Goal: Check status: Check status

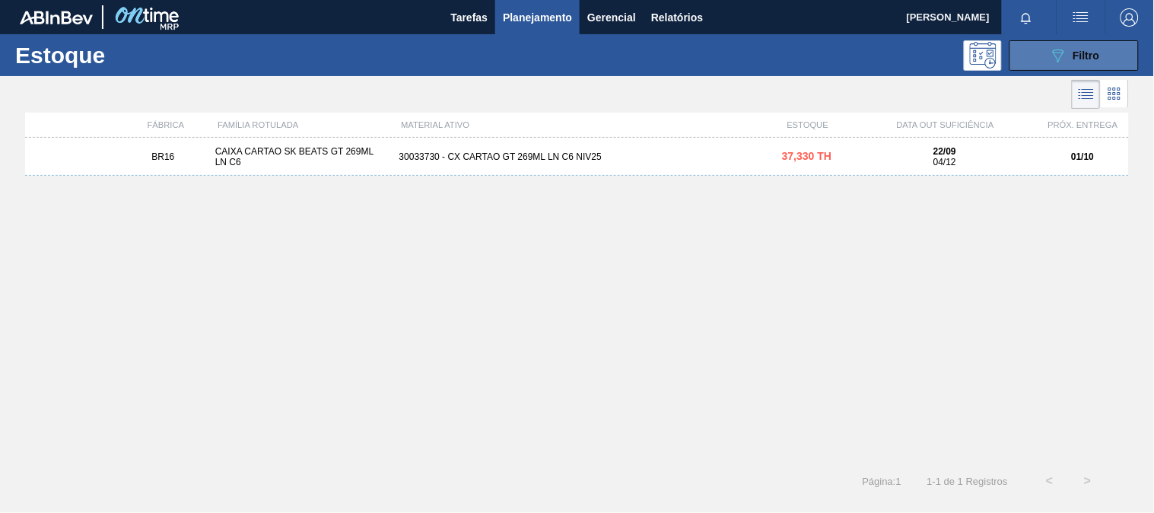
click at [1097, 55] on span "Filtro" at bounding box center [1087, 55] width 27 height 12
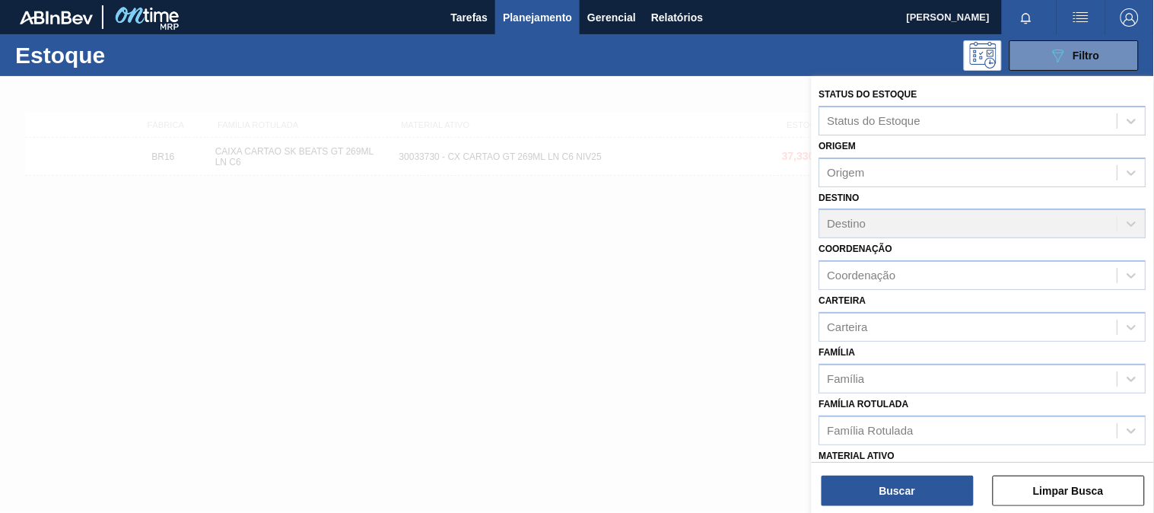
scroll to position [231, 0]
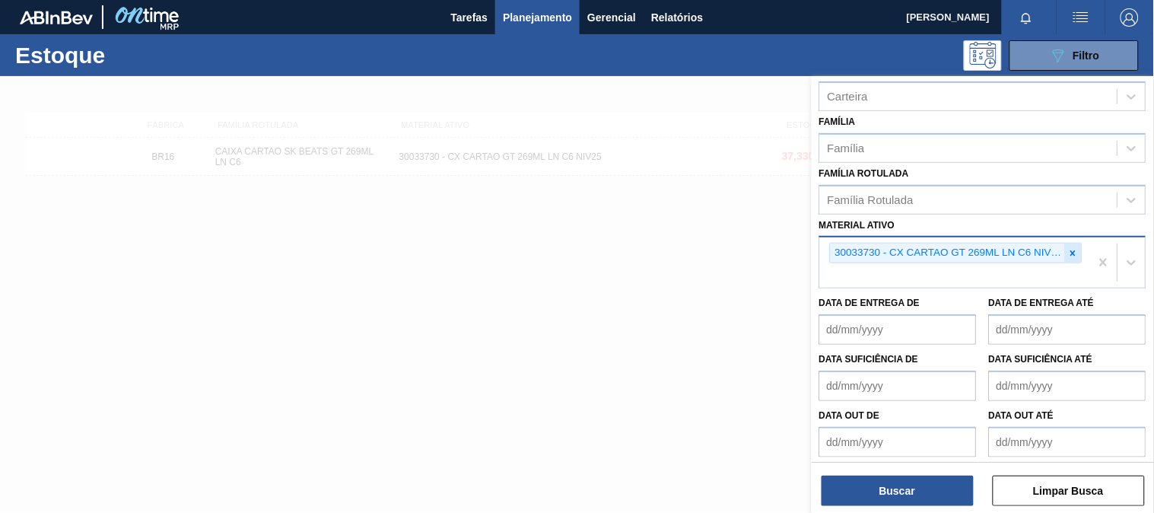
click at [1076, 248] on icon at bounding box center [1073, 253] width 11 height 11
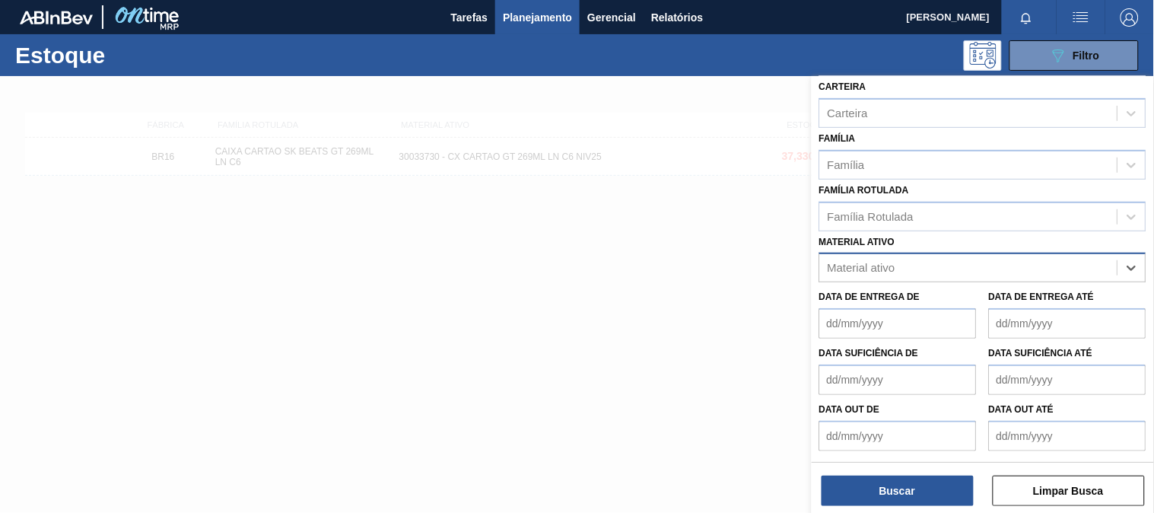
paste ativo "30033775"
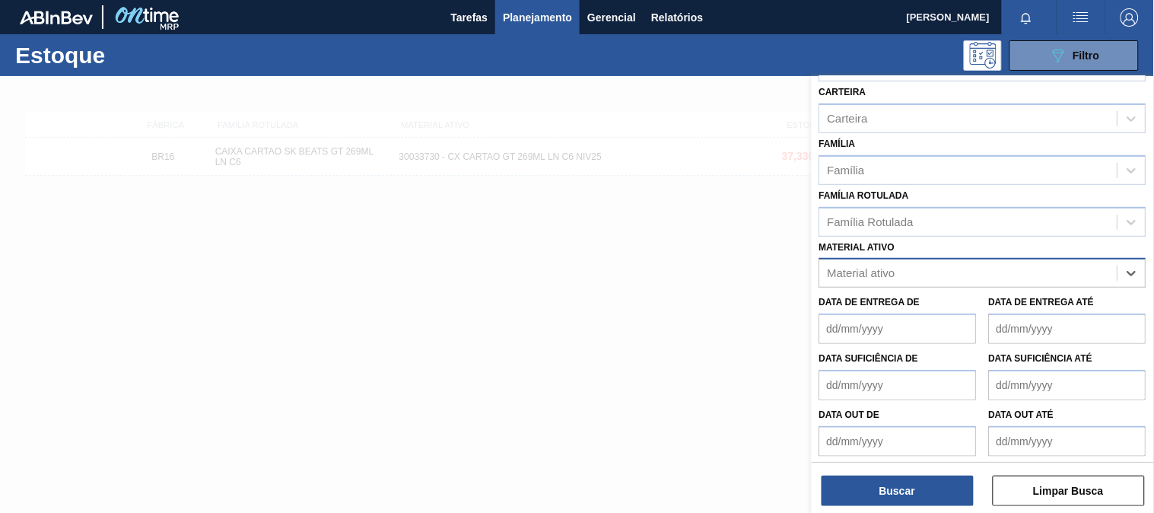
type ativo "30033775"
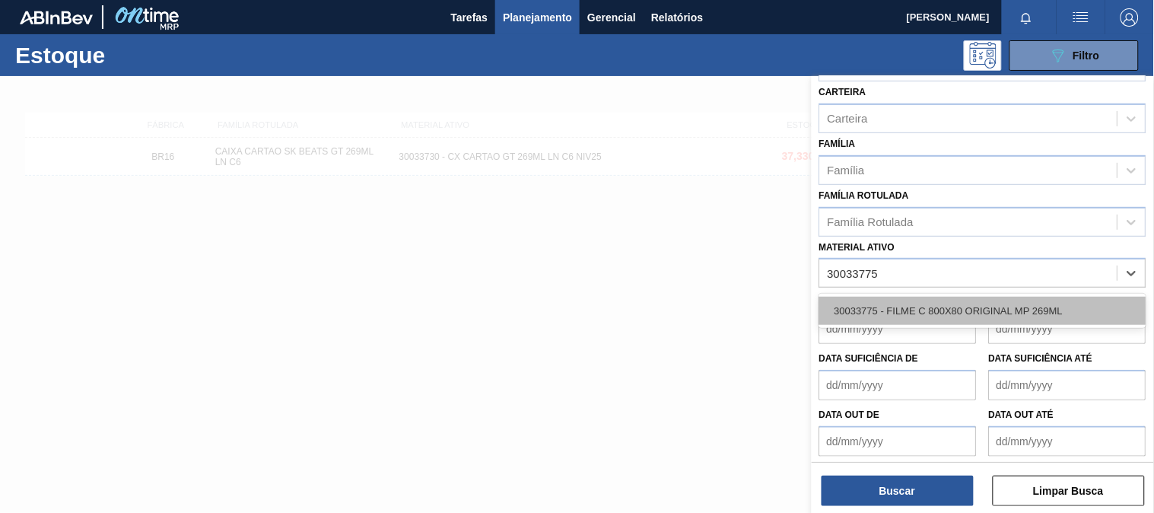
click at [896, 297] on div "30033775 - FILME C 800X80 ORIGINAL MP 269ML" at bounding box center [983, 311] width 327 height 28
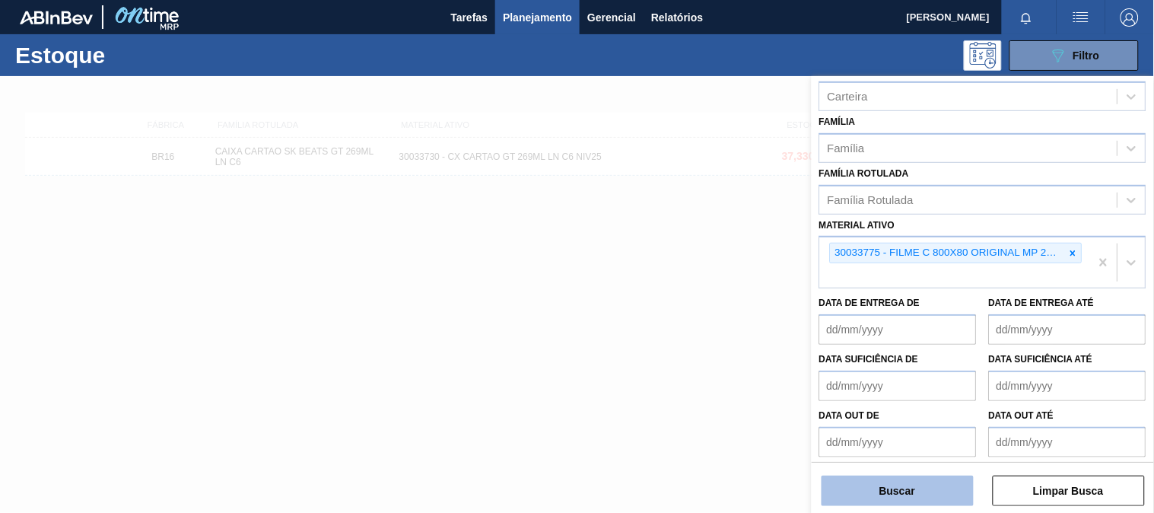
click at [874, 502] on button "Buscar" at bounding box center [898, 491] width 152 height 30
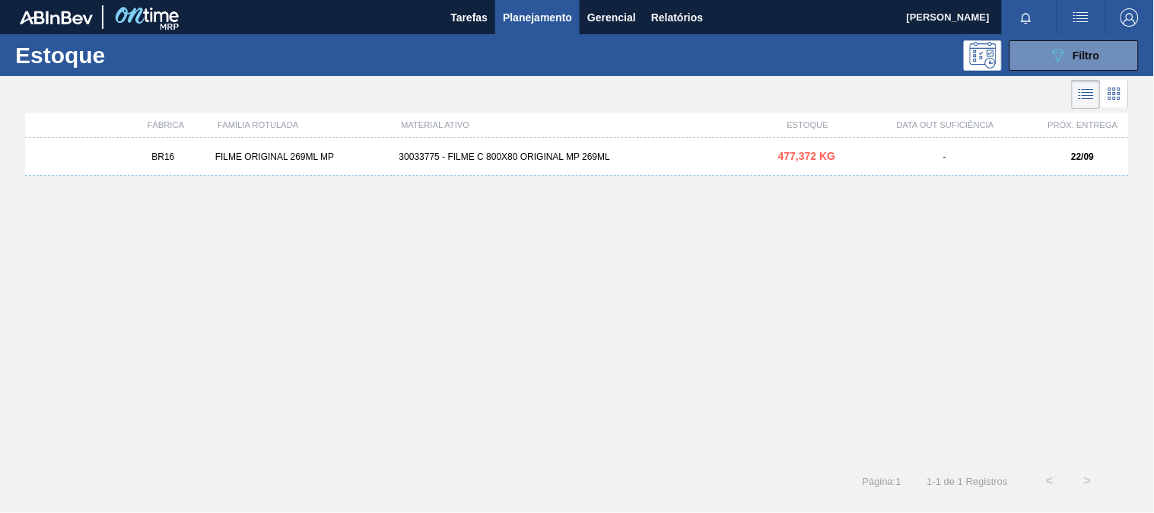
click at [504, 152] on div "30033775 - FILME C 800X80 ORIGINAL MP 269ML" at bounding box center [577, 156] width 368 height 11
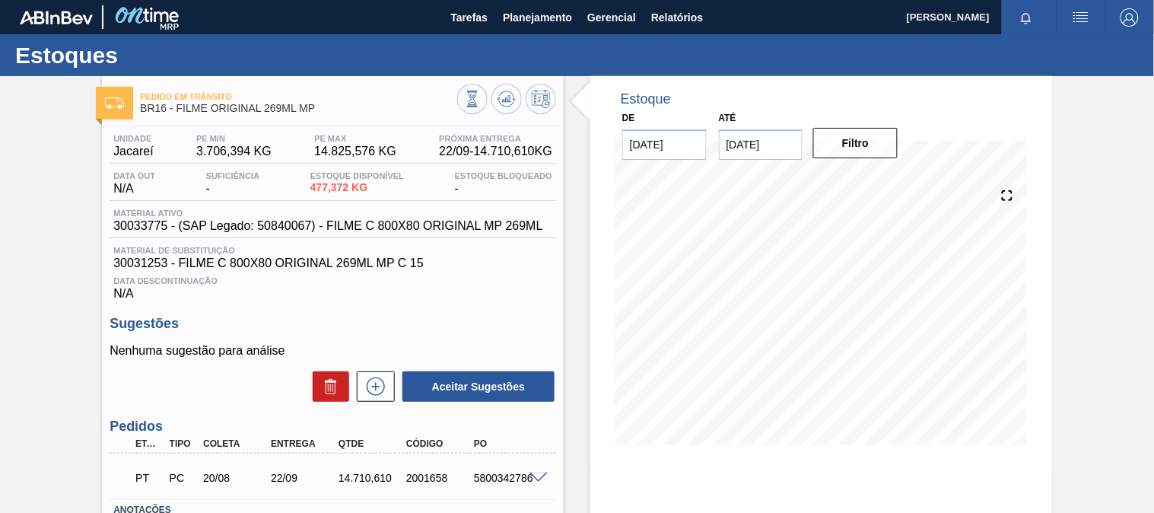
scroll to position [84, 0]
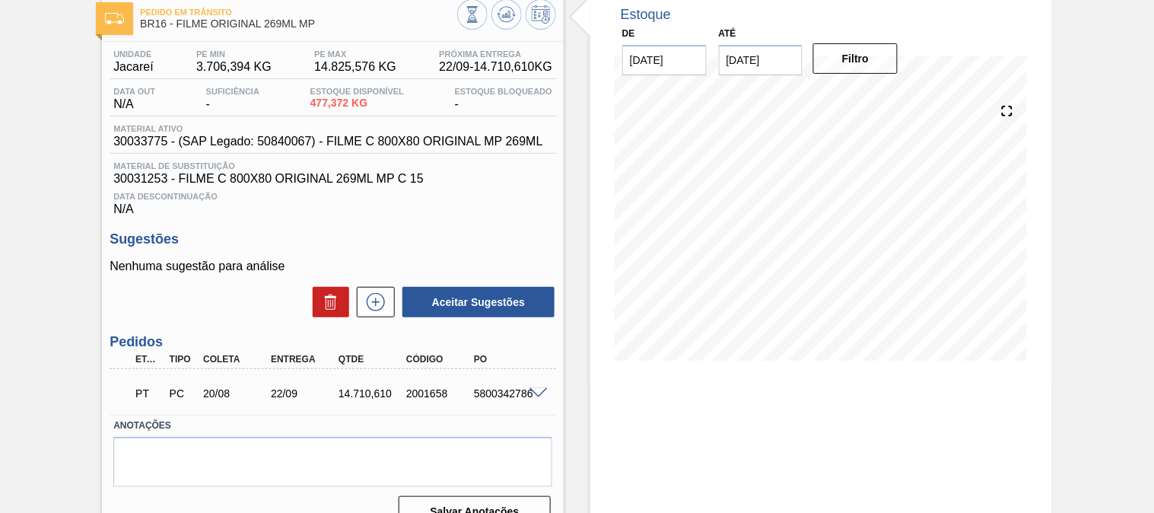
click at [531, 384] on div "PT PC 20/08 22/09 14.710,[PHONE_NUMBER] 5800342786" at bounding box center [333, 392] width 447 height 38
click at [541, 396] on span at bounding box center [539, 393] width 18 height 11
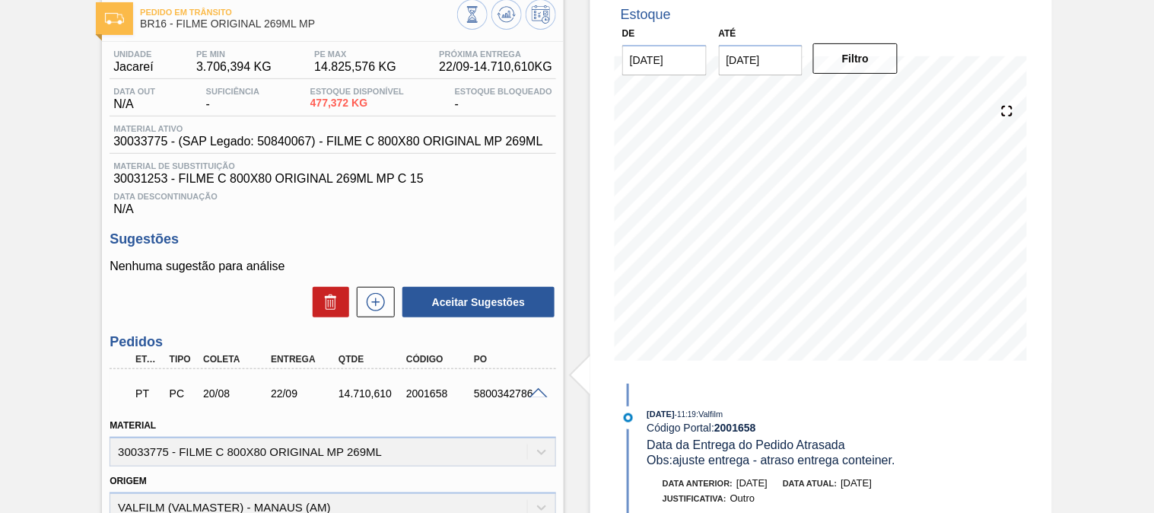
scroll to position [169, 0]
